Goal: Transaction & Acquisition: Purchase product/service

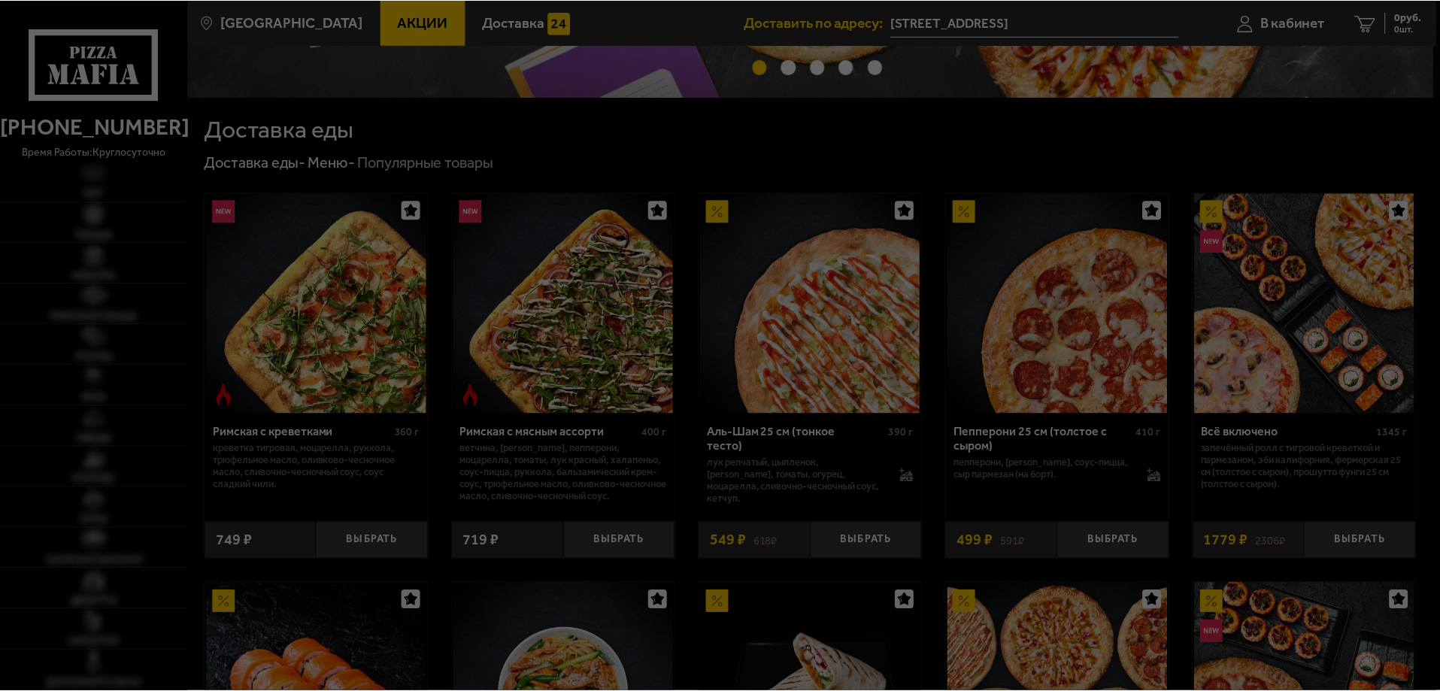
scroll to position [301, 0]
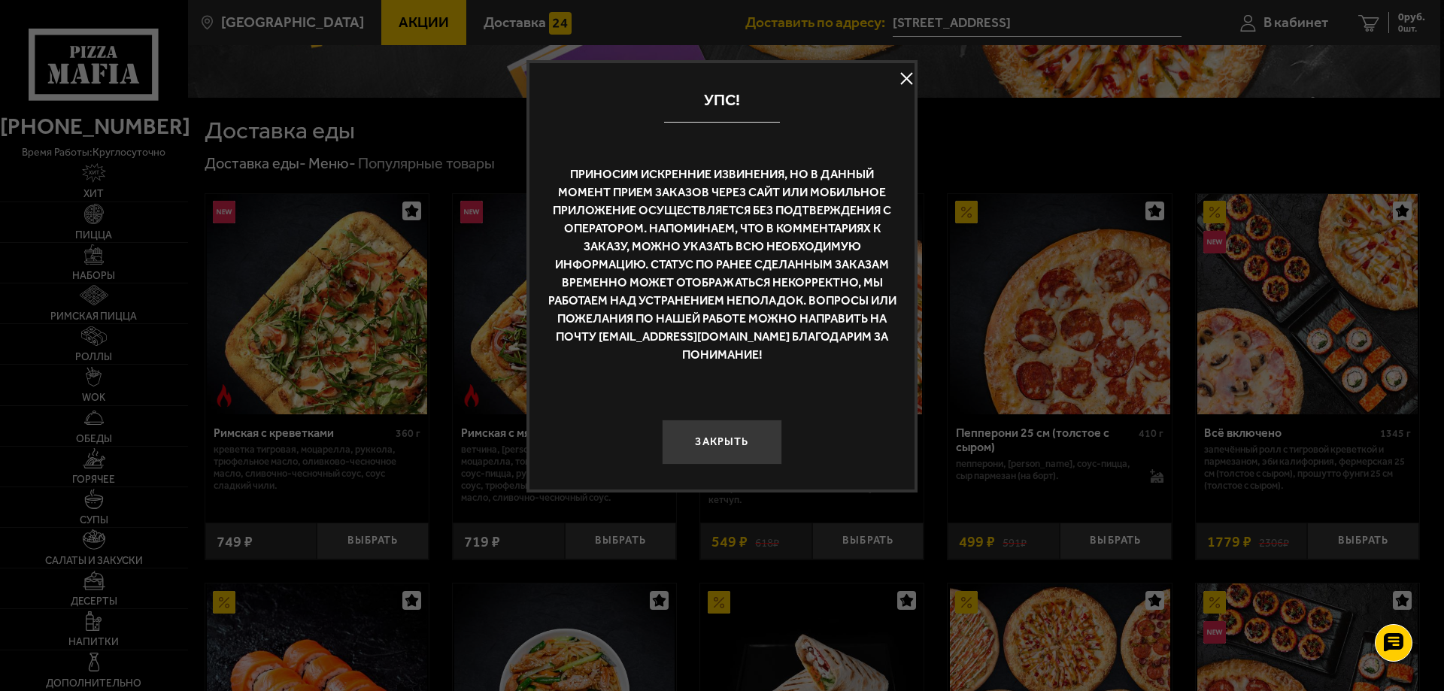
click at [907, 82] on button at bounding box center [906, 79] width 23 height 23
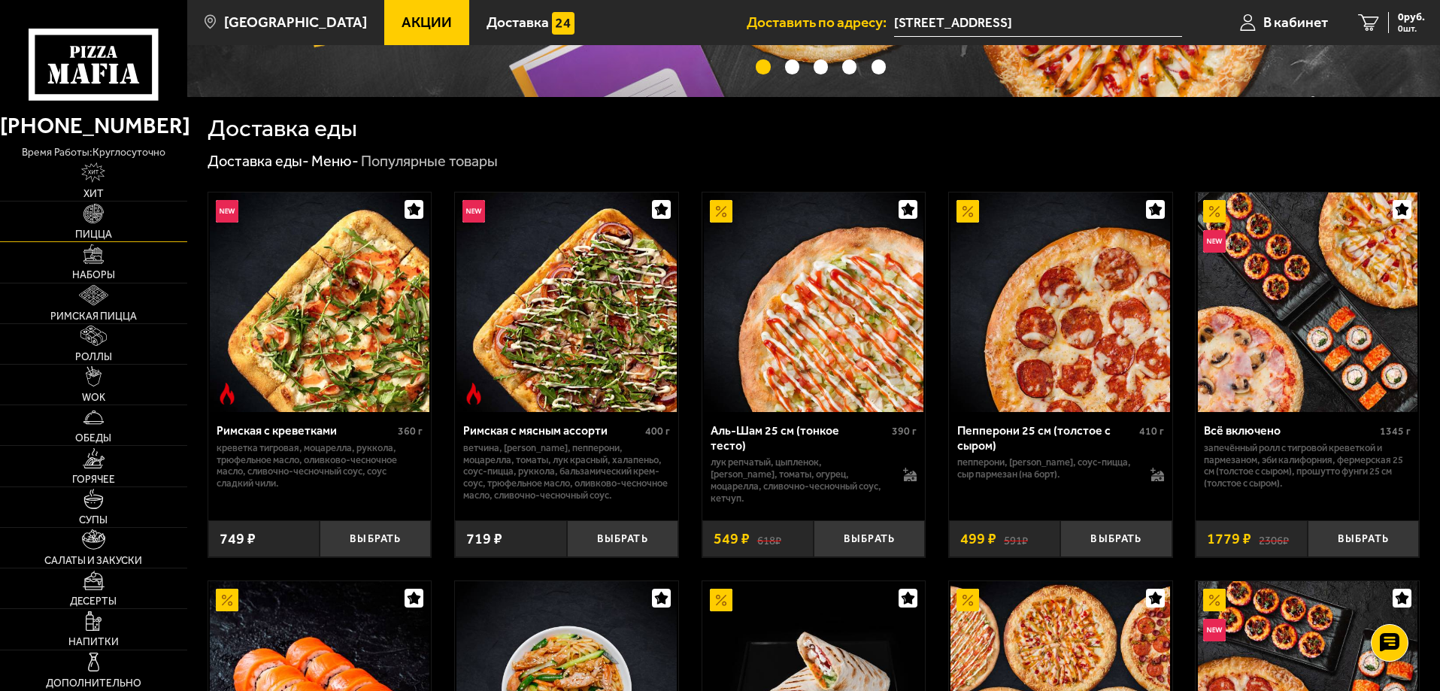
click at [110, 224] on link "Пицца" at bounding box center [93, 222] width 187 height 40
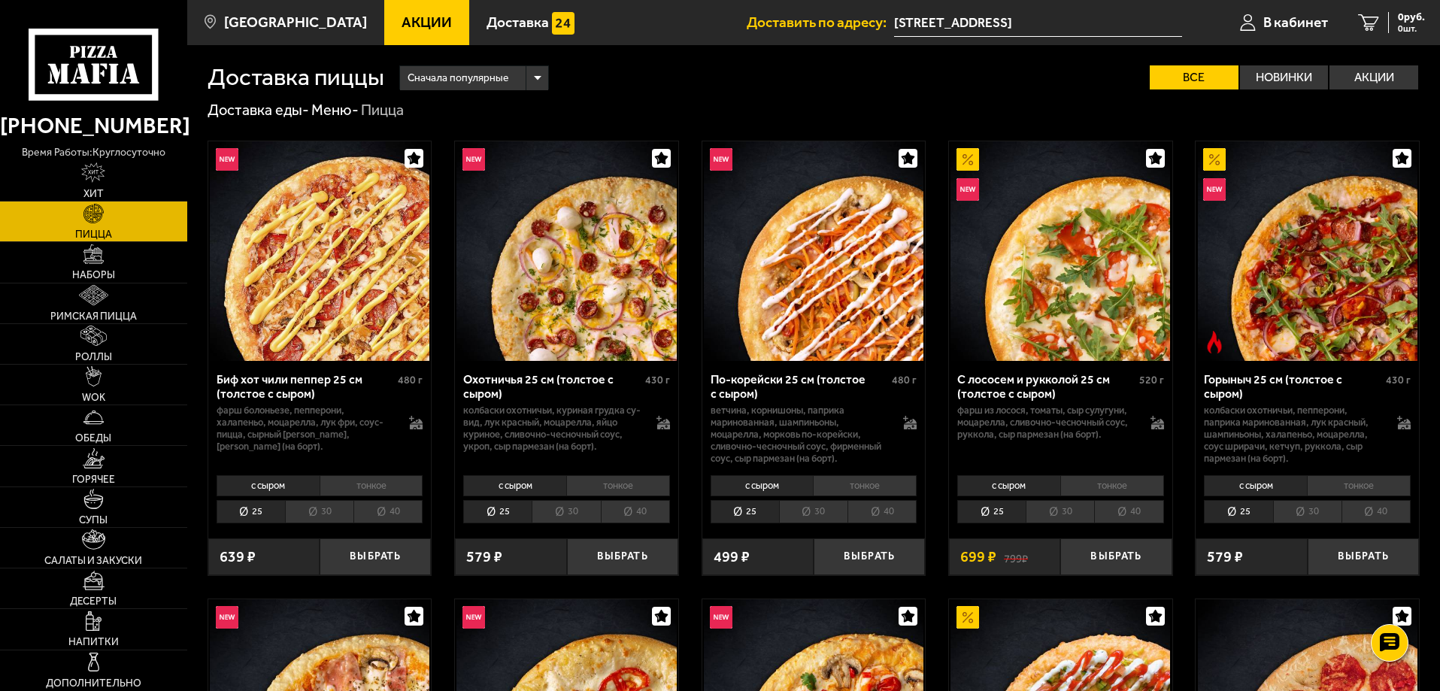
click at [573, 512] on li "30" at bounding box center [566, 511] width 68 height 23
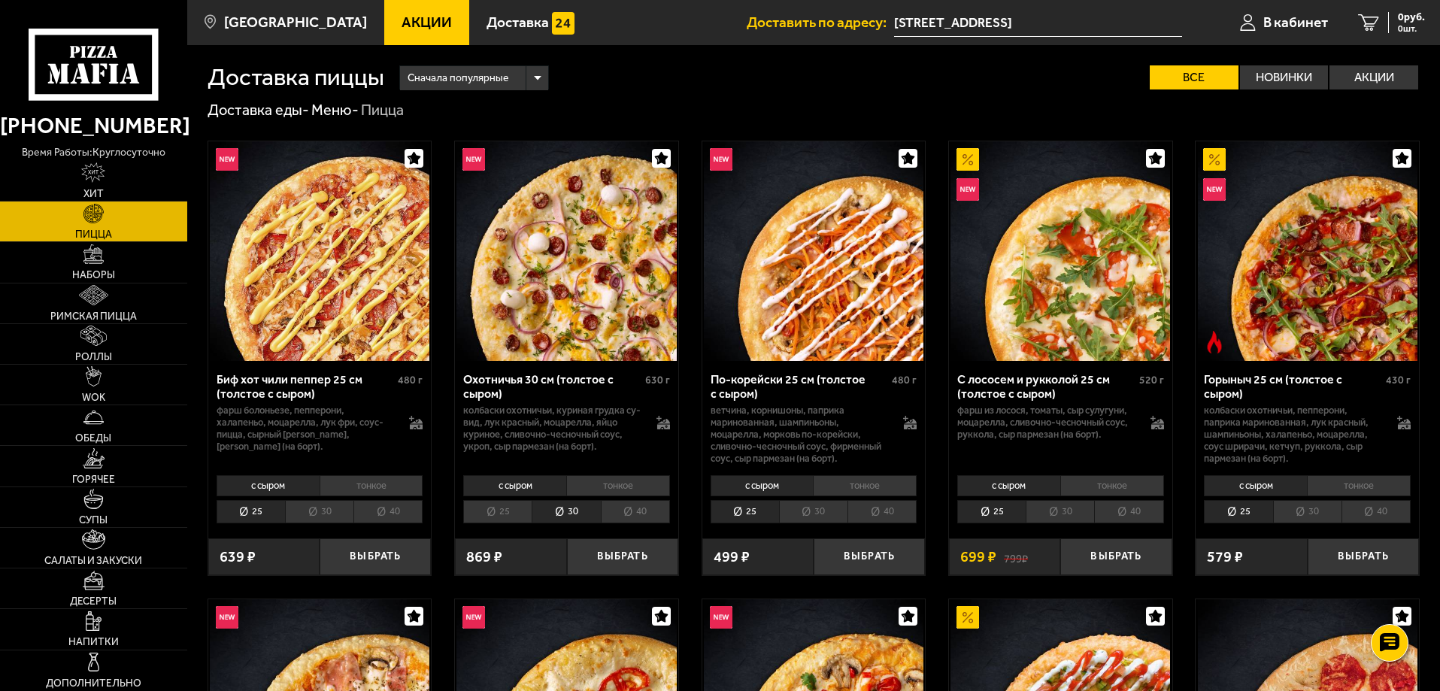
click at [637, 511] on li "40" at bounding box center [635, 511] width 69 height 23
click at [563, 518] on li "30" at bounding box center [566, 511] width 68 height 23
click at [633, 515] on li "40" at bounding box center [635, 511] width 69 height 23
click at [544, 514] on li "30" at bounding box center [566, 511] width 68 height 23
click at [489, 509] on li "25" at bounding box center [497, 511] width 68 height 23
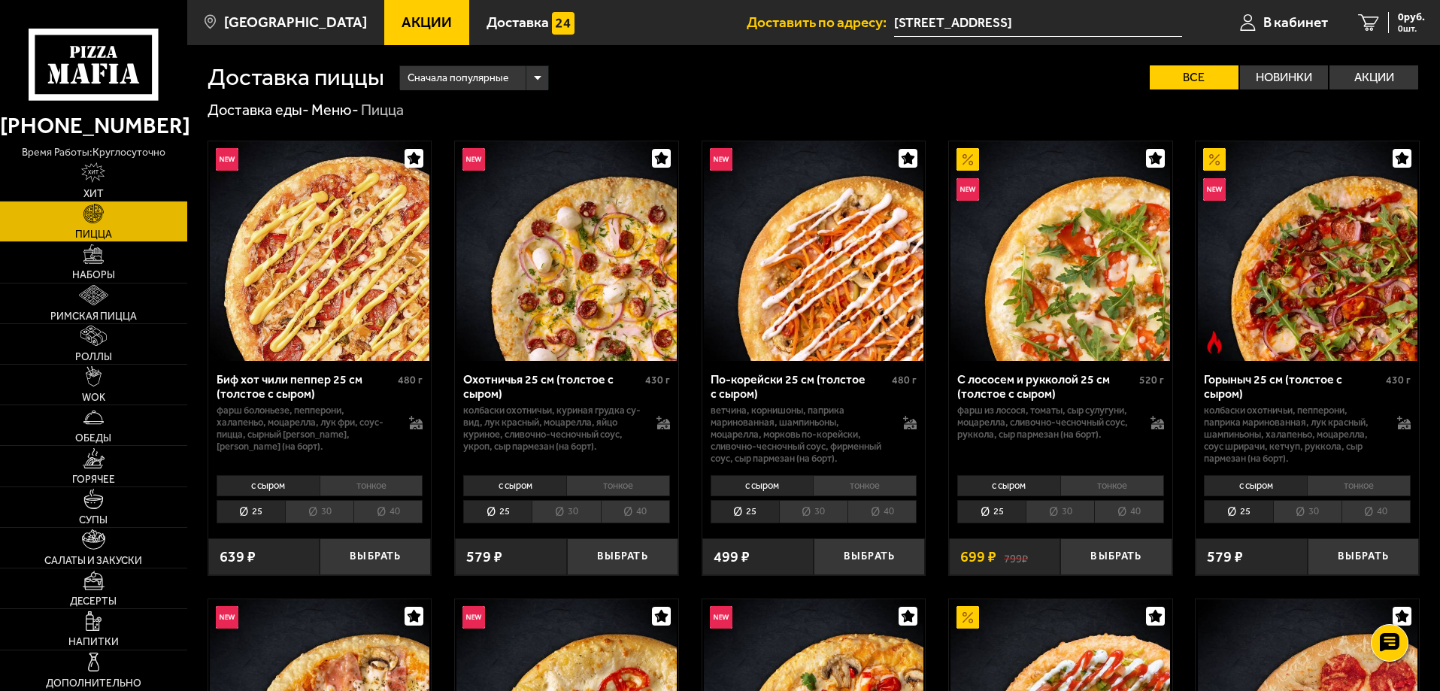
click at [641, 518] on li "40" at bounding box center [635, 511] width 69 height 23
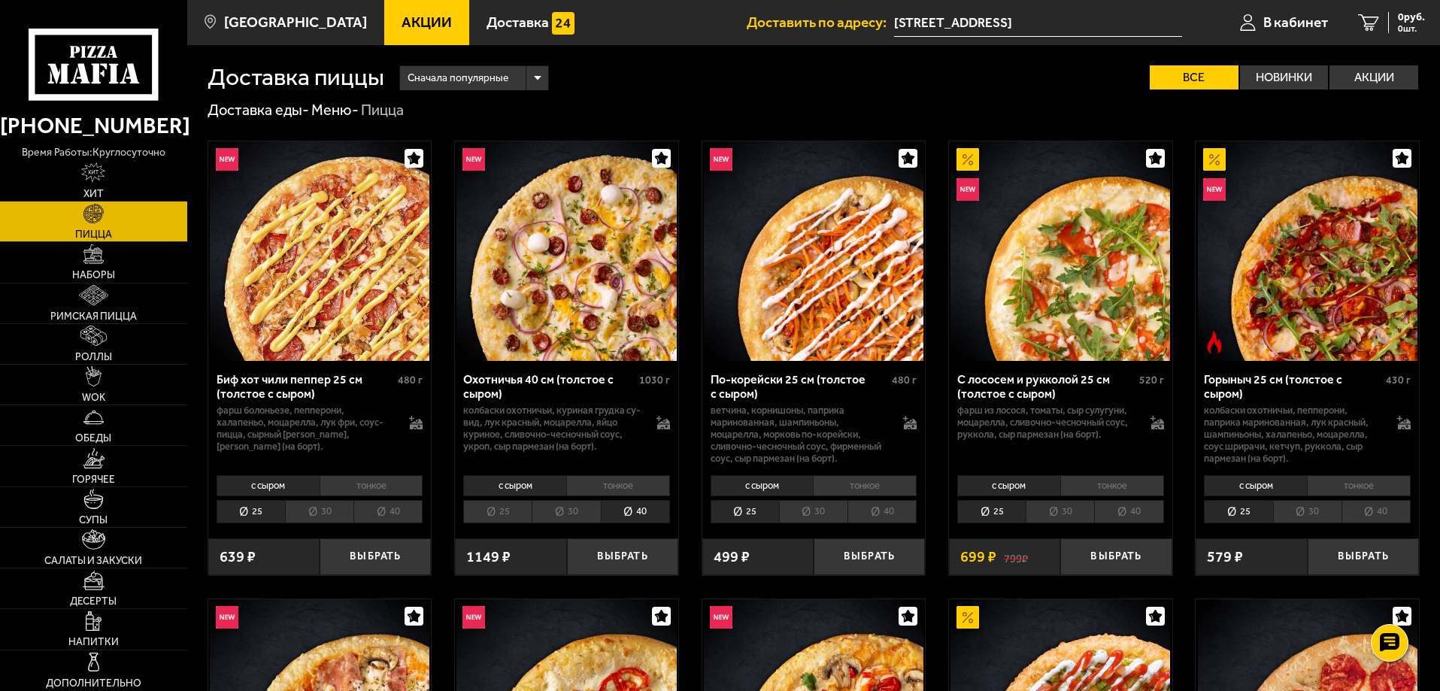
click at [498, 509] on li "25" at bounding box center [497, 511] width 68 height 23
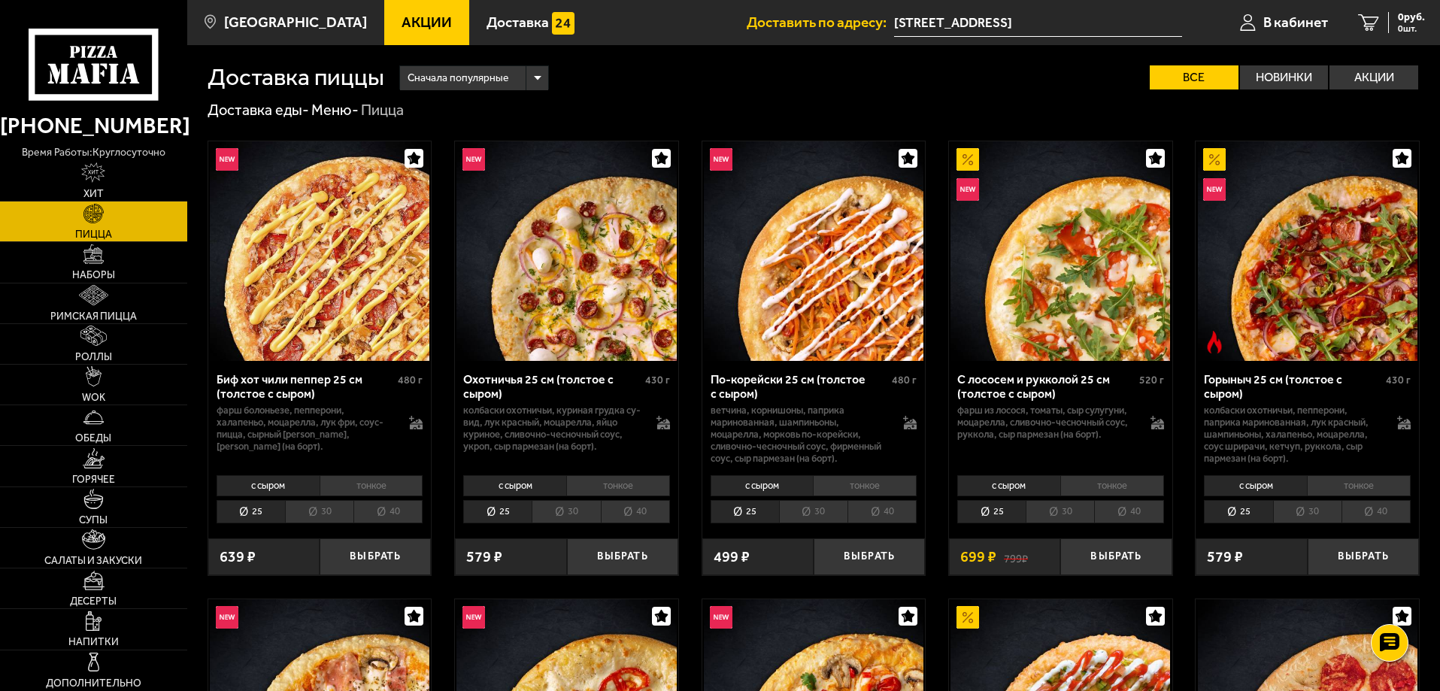
click at [638, 507] on li "40" at bounding box center [635, 511] width 69 height 23
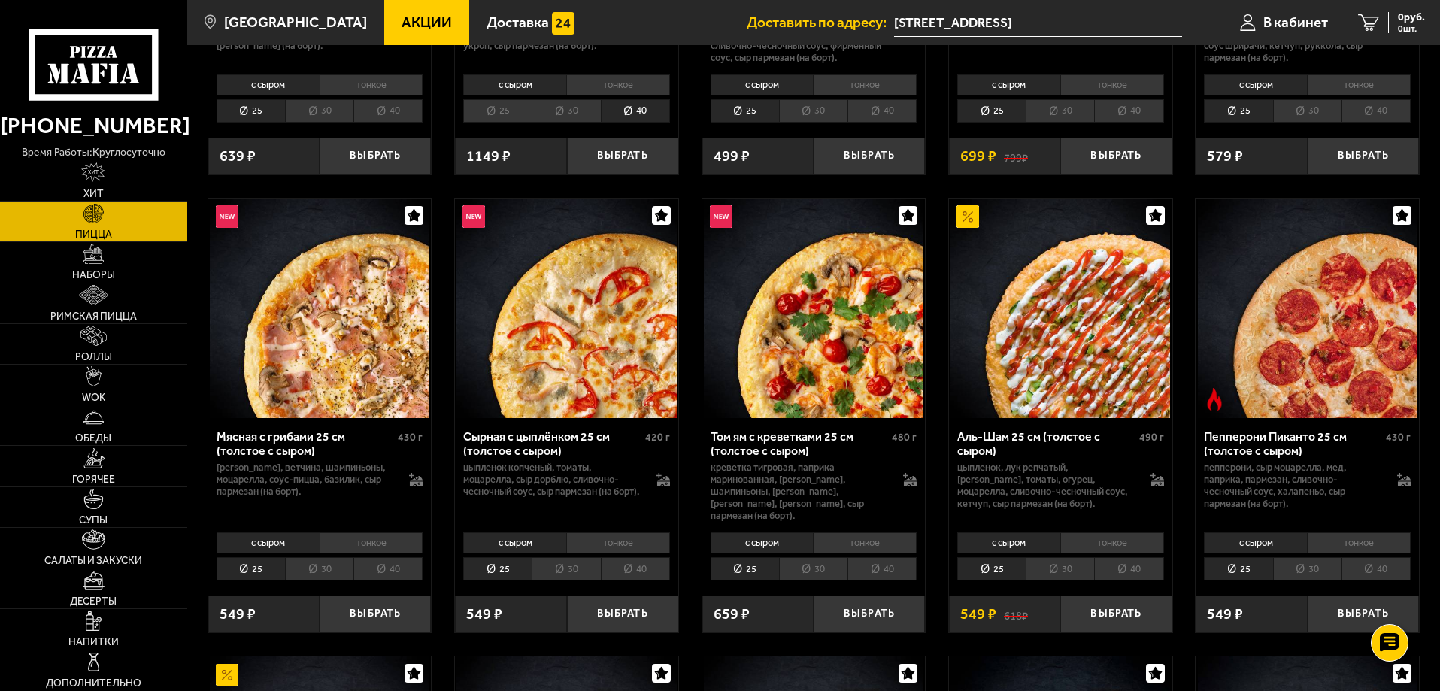
scroll to position [451, 0]
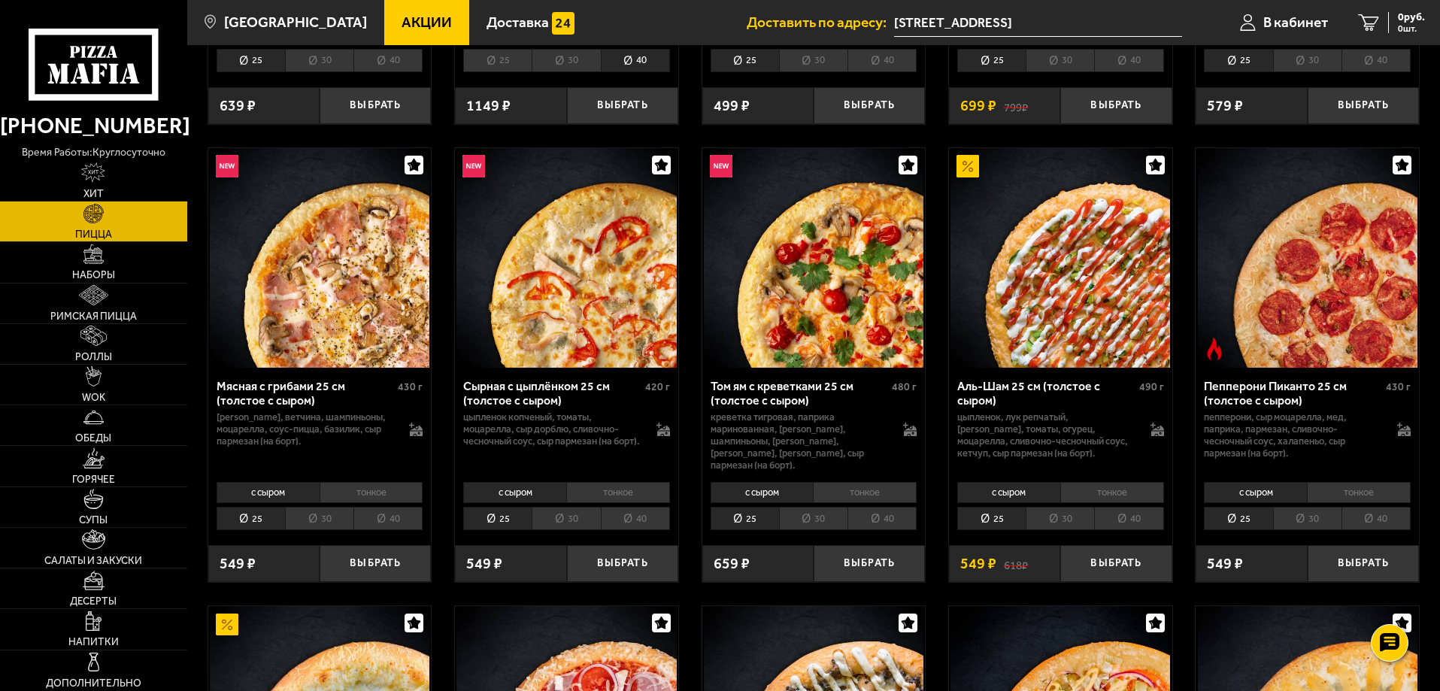
click at [637, 511] on li "40" at bounding box center [635, 518] width 69 height 23
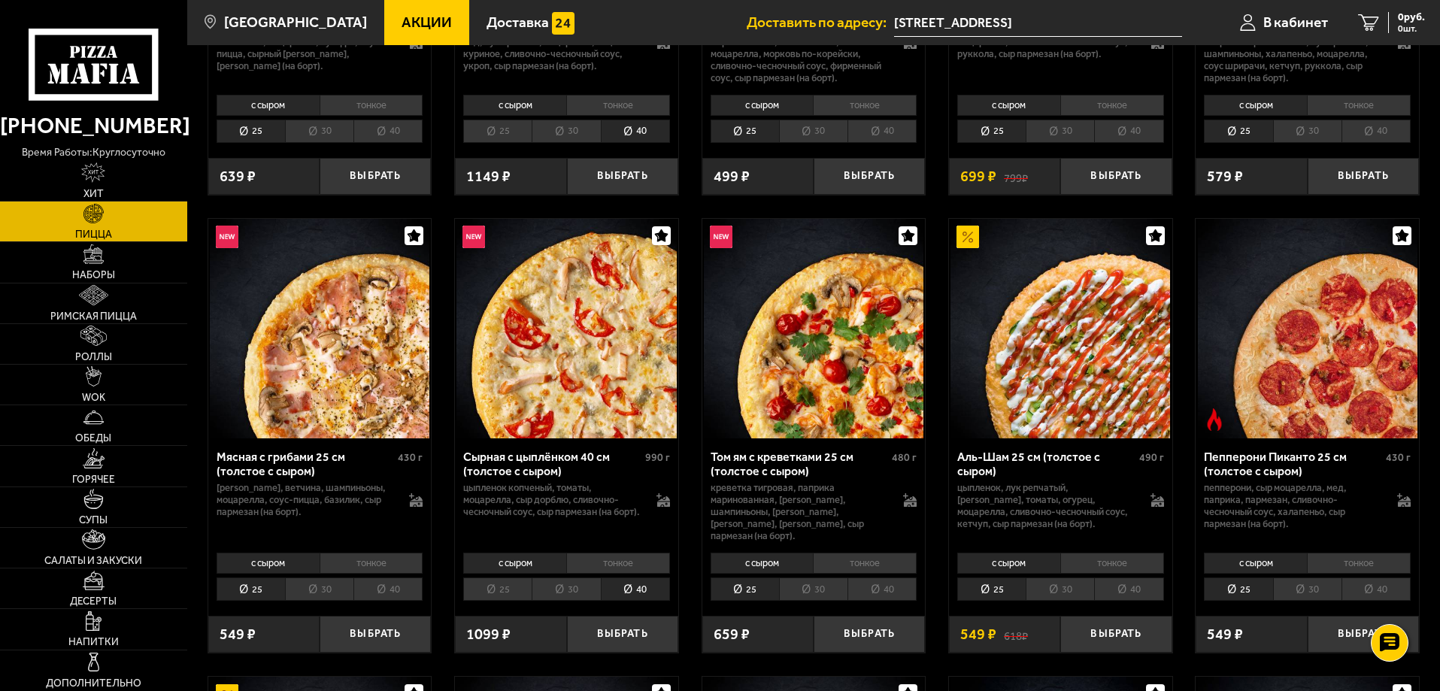
scroll to position [376, 0]
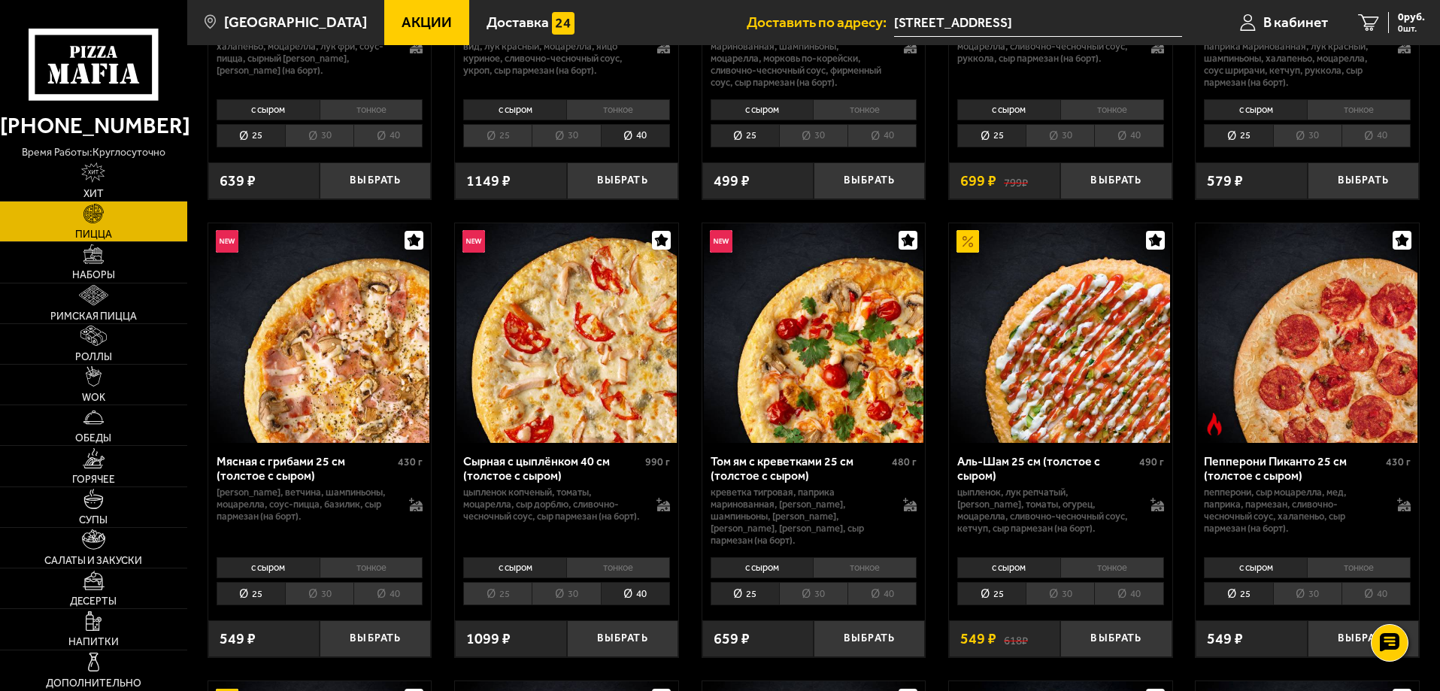
click at [398, 582] on li "40" at bounding box center [388, 593] width 69 height 23
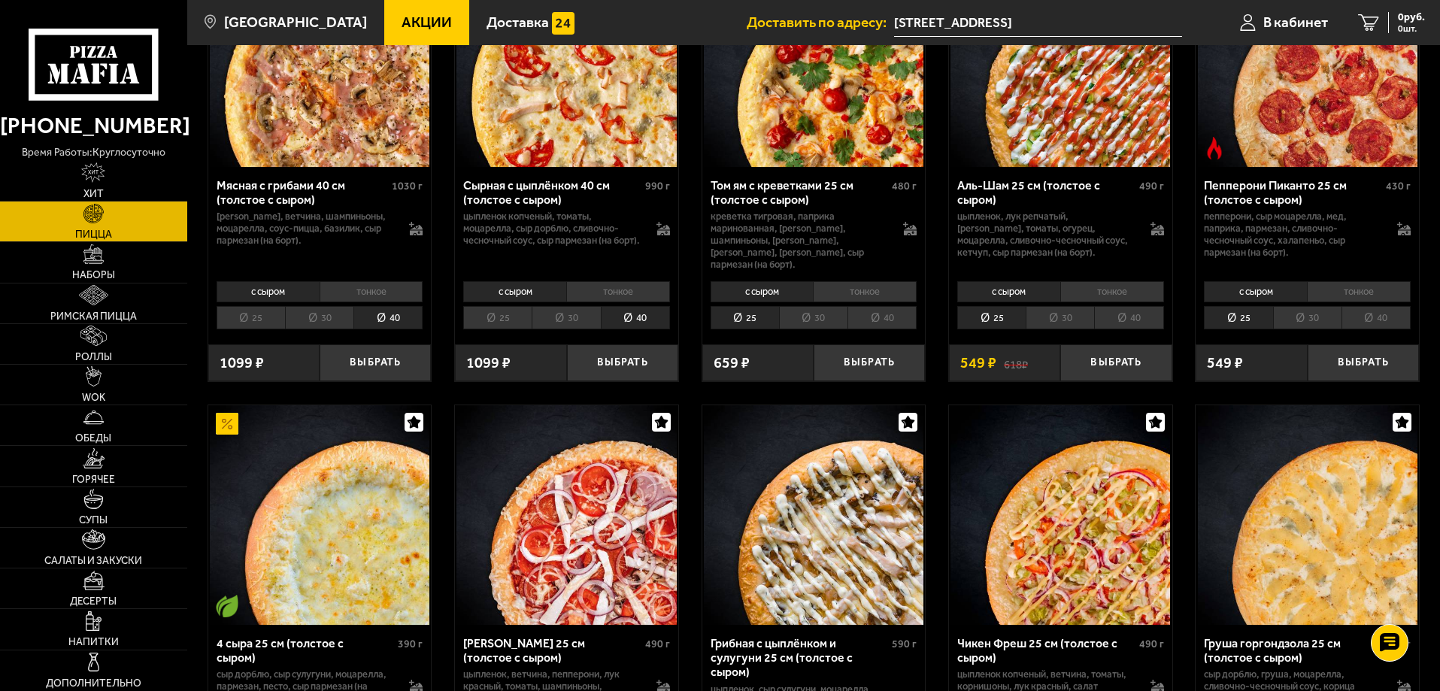
scroll to position [827, 0]
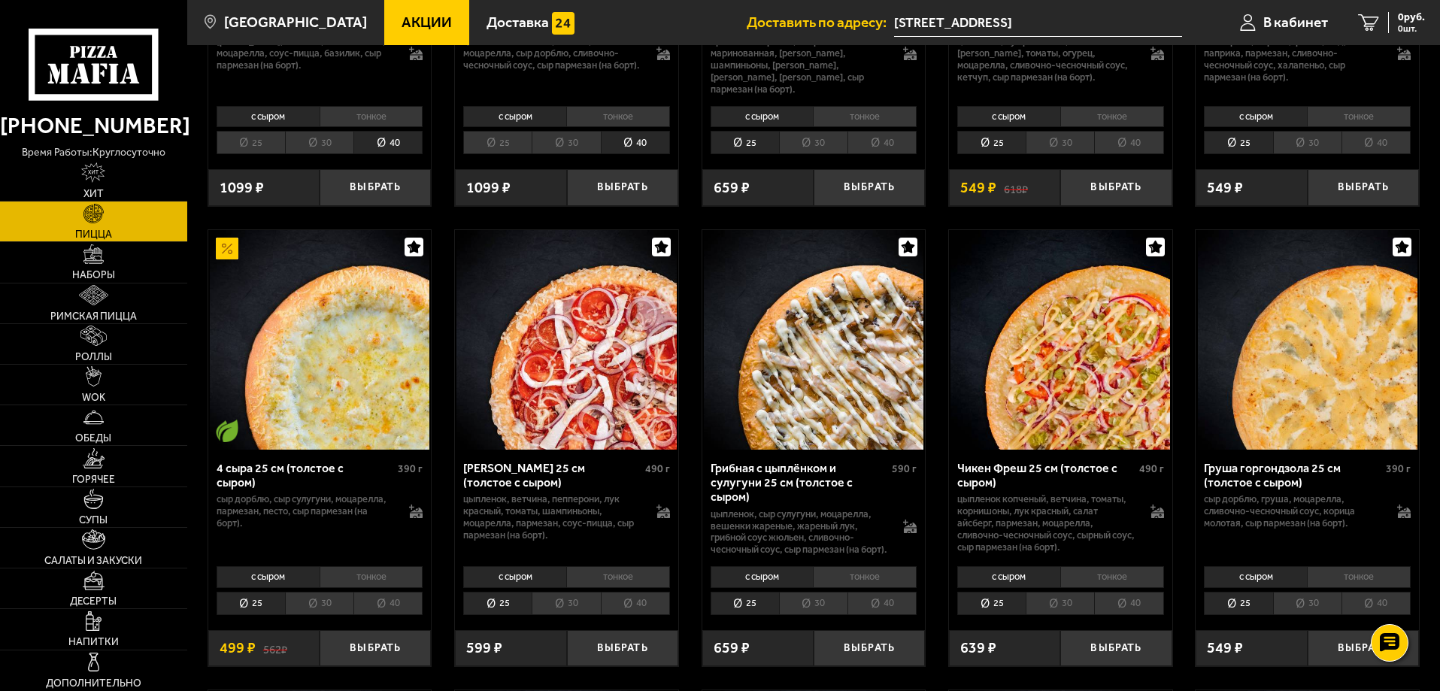
click at [663, 603] on li "40" at bounding box center [635, 603] width 69 height 23
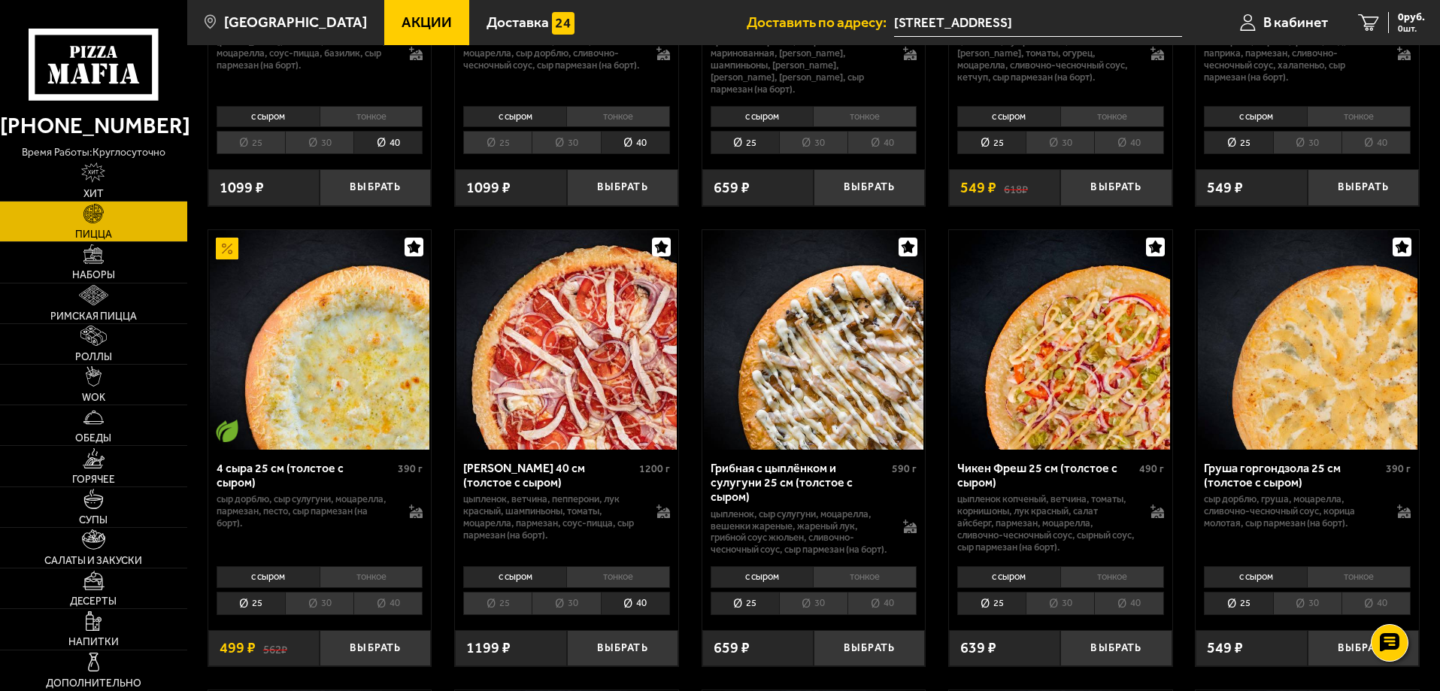
click at [591, 609] on li "30" at bounding box center [566, 603] width 68 height 23
click at [648, 600] on li "40" at bounding box center [635, 603] width 69 height 23
click at [569, 599] on li "30" at bounding box center [566, 603] width 68 height 23
click at [639, 587] on li "тонкое" at bounding box center [618, 576] width 104 height 21
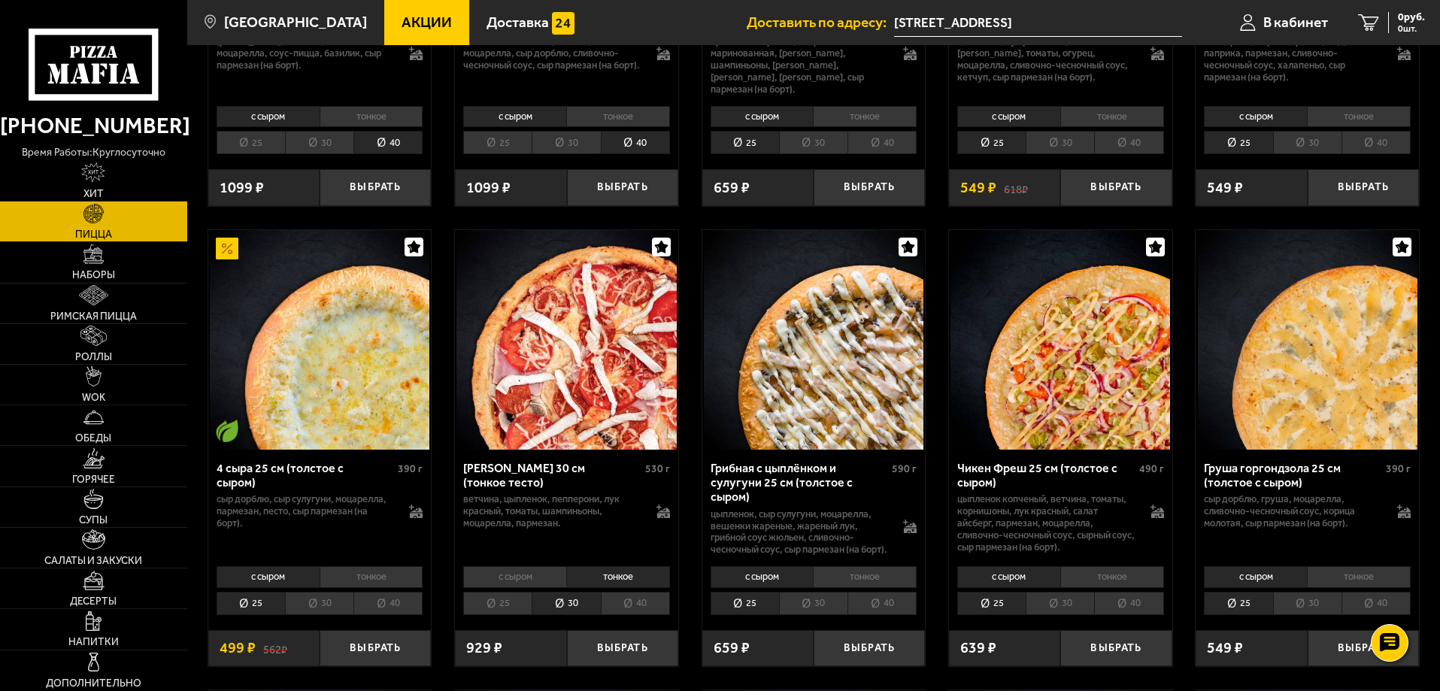
drag, startPoint x: 644, startPoint y: 603, endPoint x: 779, endPoint y: 621, distance: 136.5
click at [645, 603] on li "40" at bounding box center [635, 603] width 69 height 23
click at [884, 612] on li "40" at bounding box center [882, 603] width 69 height 23
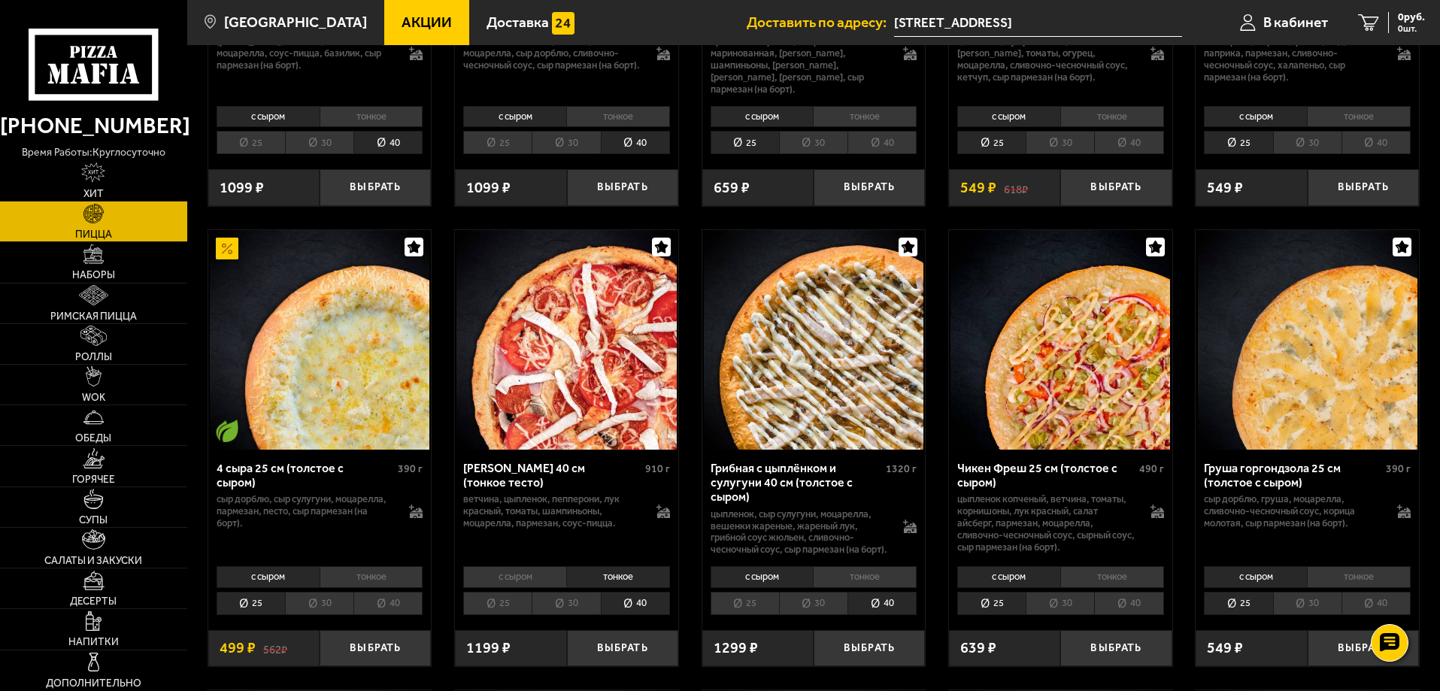
click at [1111, 598] on li "40" at bounding box center [1128, 603] width 69 height 23
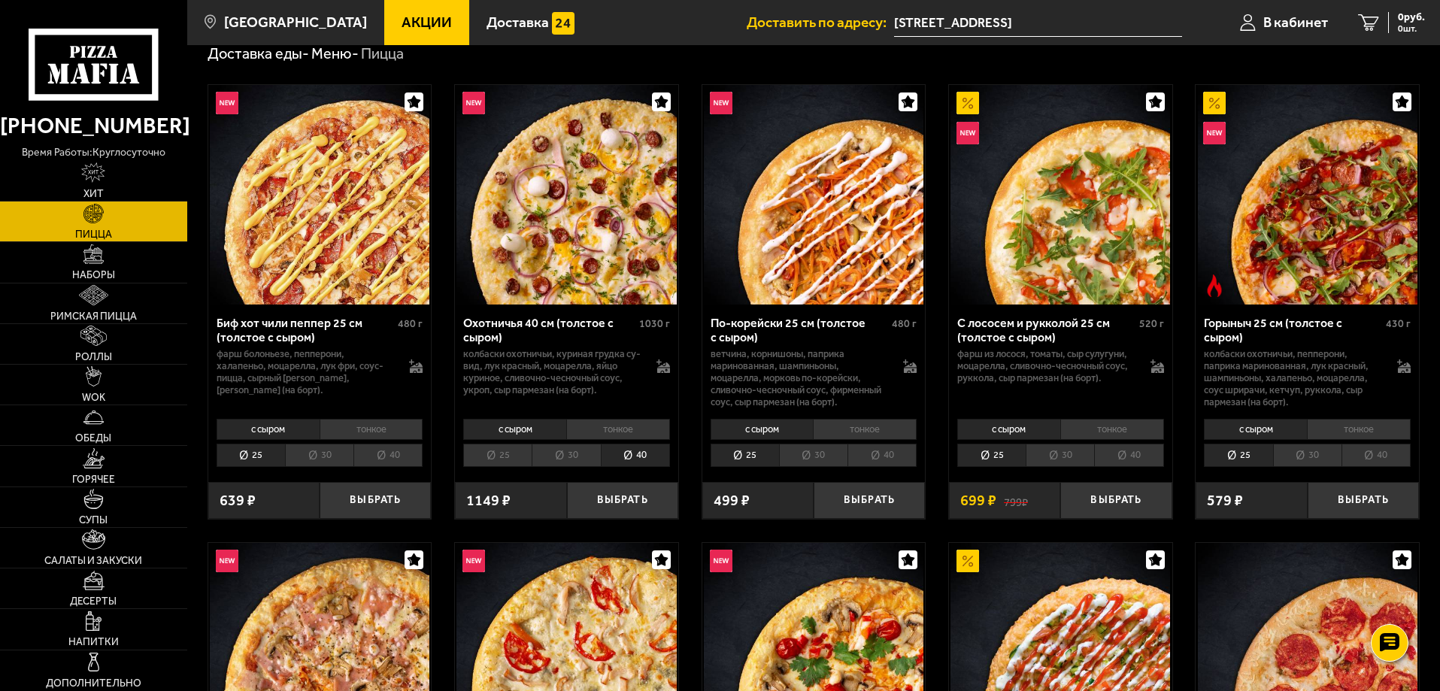
scroll to position [0, 0]
